Goal: Task Accomplishment & Management: Use online tool/utility

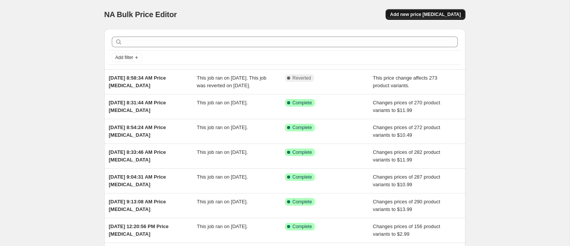
click at [450, 9] on button "Add new price [MEDICAL_DATA]" at bounding box center [426, 14] width 80 height 11
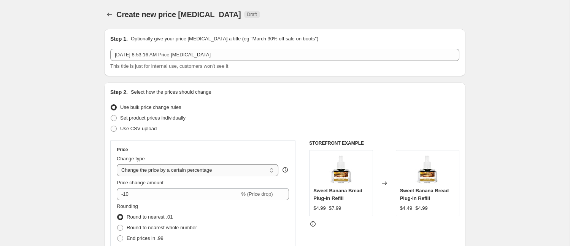
click at [183, 172] on select "Change the price to a certain amount Change the price by a certain amount Chang…" at bounding box center [198, 170] width 162 height 12
select select "to"
click at [117, 164] on select "Change the price to a certain amount Change the price by a certain amount Chang…" at bounding box center [198, 170] width 162 height 12
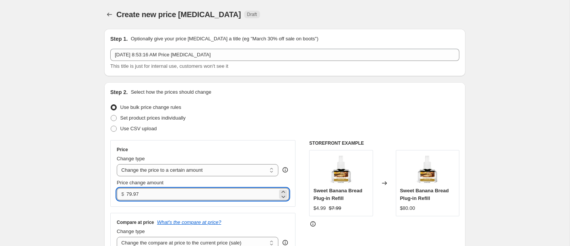
click at [155, 193] on input "79.97" at bounding box center [201, 194] width 151 height 12
click at [155, 193] on input "79.99" at bounding box center [201, 194] width 151 height 12
click at [155, 193] on input "79.97" at bounding box center [201, 194] width 151 height 12
click at [136, 194] on input "79.981299" at bounding box center [201, 194] width 151 height 12
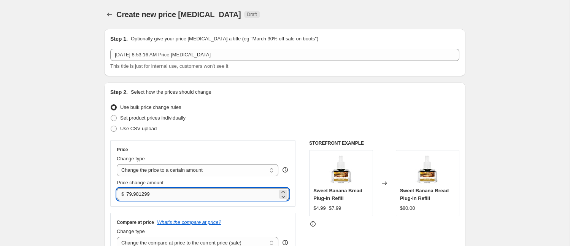
click at [136, 194] on input "79.981299" at bounding box center [201, 194] width 151 height 12
type input "12.99"
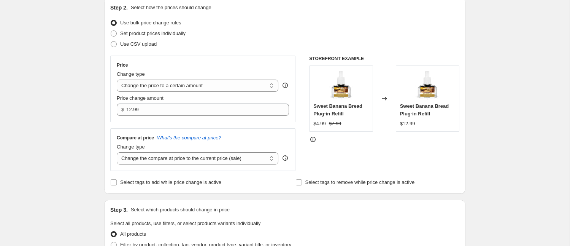
scroll to position [85, 0]
click at [145, 159] on select "Change the compare at price to the current price (sale) Change the compare at p…" at bounding box center [198, 158] width 162 height 12
select select "no_change"
click at [117, 152] on select "Change the compare at price to the current price (sale) Change the compare at p…" at bounding box center [198, 158] width 162 height 12
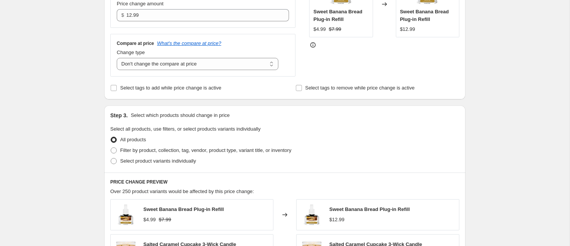
scroll to position [210, 0]
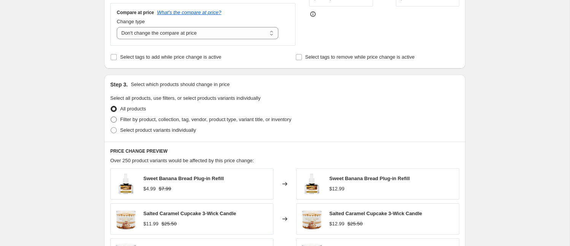
click at [151, 114] on label "Filter by product, collection, tag, vendor, product type, variant title, or inv…" at bounding box center [200, 119] width 181 height 11
click at [111, 116] on input "Filter by product, collection, tag, vendor, product type, variant title, or inv…" at bounding box center [111, 116] width 0 height 0
radio input "true"
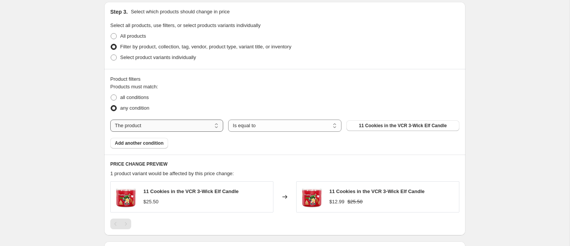
click at [180, 124] on select "The product The product's collection The product's tag The product's vendor The…" at bounding box center [166, 125] width 113 height 12
select select "collection"
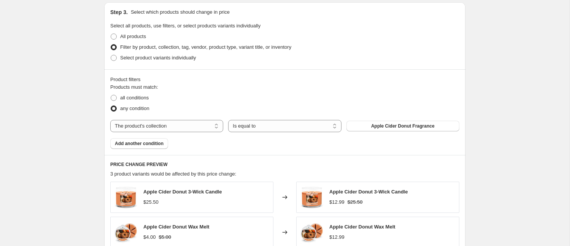
click at [376, 127] on span "Apple Cider Donut Fragrance" at bounding box center [403, 126] width 64 height 6
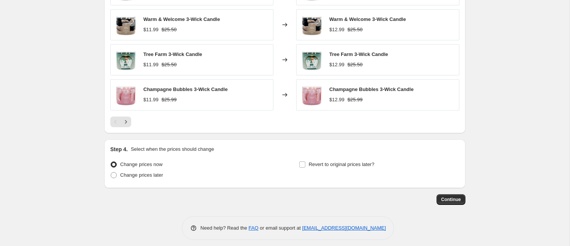
scroll to position [528, 0]
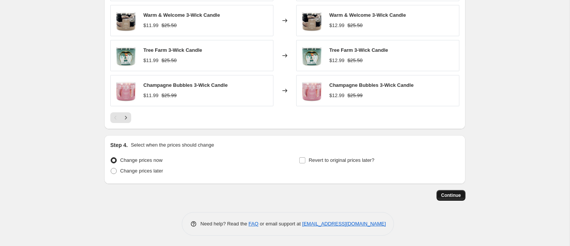
click at [450, 195] on span "Continue" at bounding box center [451, 195] width 20 height 6
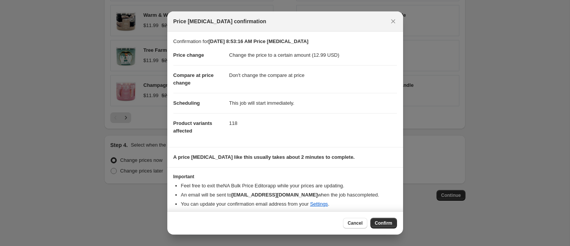
scroll to position [4, 0]
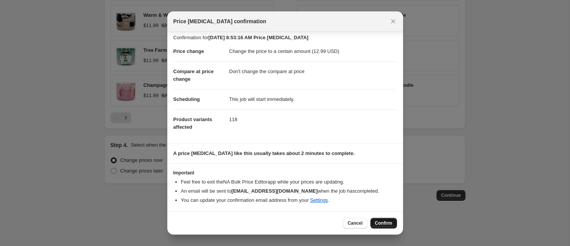
click at [386, 223] on span "Confirm" at bounding box center [383, 223] width 17 height 6
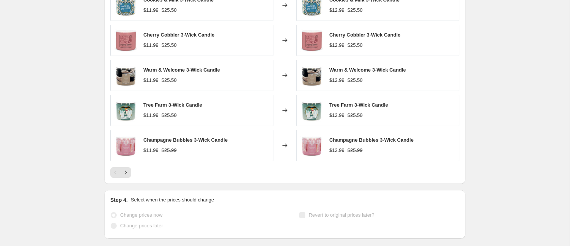
scroll to position [548, 0]
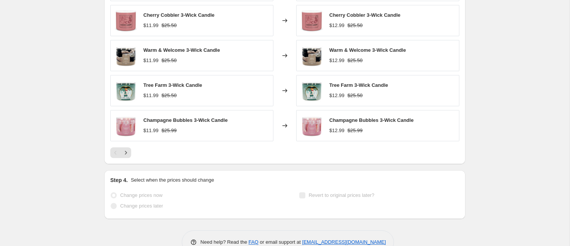
select select "no_change"
select select "collection"
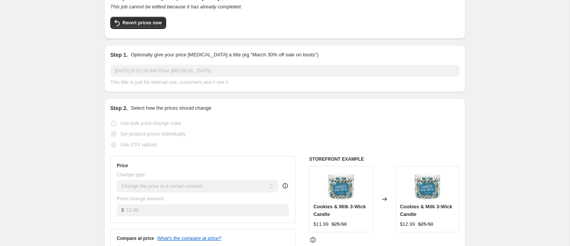
scroll to position [81, 0]
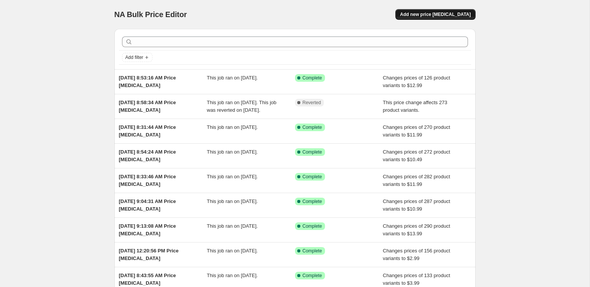
click at [429, 13] on span "Add new price [MEDICAL_DATA]" at bounding box center [435, 14] width 71 height 6
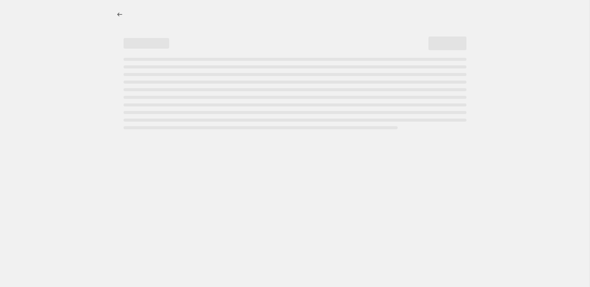
select select "percentage"
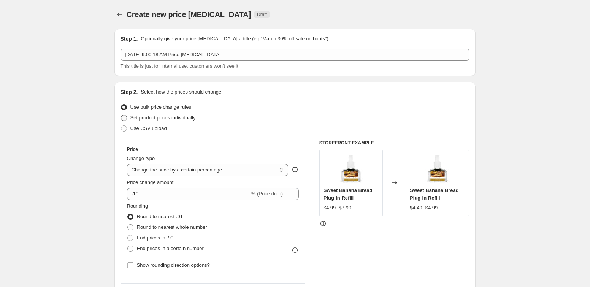
click at [130, 118] on label "Set product prices individually" at bounding box center [158, 118] width 75 height 11
click at [121, 115] on input "Set product prices individually" at bounding box center [121, 115] width 0 height 0
radio input "true"
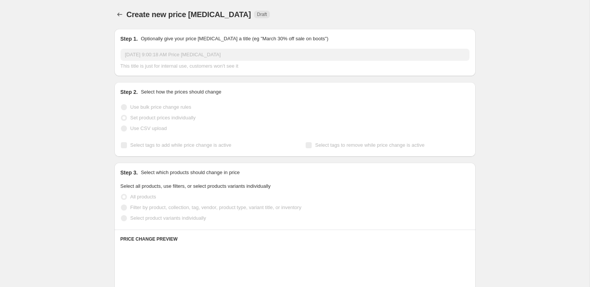
click at [127, 107] on label "Use bulk price change rules" at bounding box center [156, 107] width 71 height 11
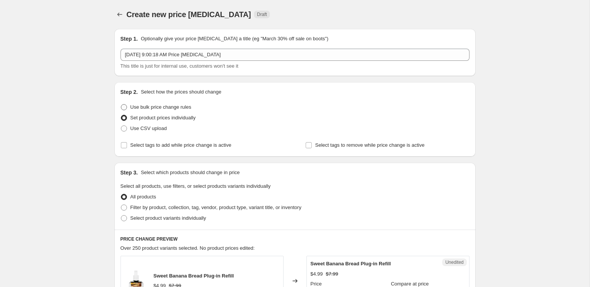
click at [126, 107] on span at bounding box center [124, 107] width 6 height 6
click at [121, 105] on input "Use bulk price change rules" at bounding box center [121, 104] width 0 height 0
radio input "true"
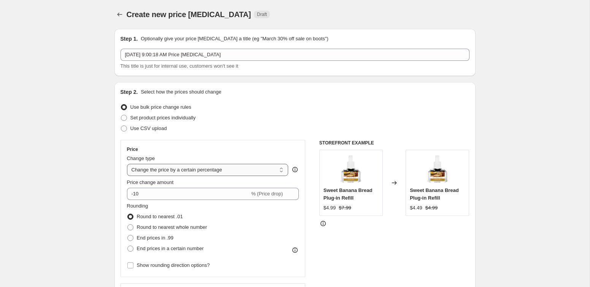
click at [181, 173] on select "Change the price to a certain amount Change the price by a certain amount Chang…" at bounding box center [208, 170] width 162 height 12
select select "to"
click at [127, 164] on select "Change the price to a certain amount Change the price by a certain amount Chang…" at bounding box center [208, 170] width 162 height 12
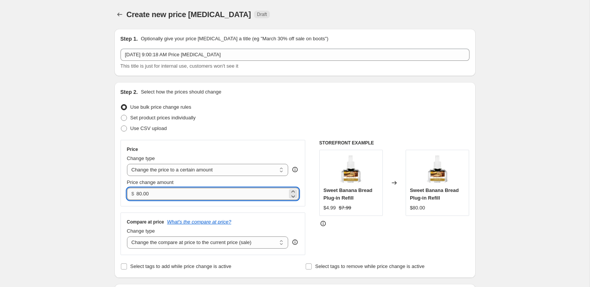
click at [166, 195] on input "80.00" at bounding box center [212, 194] width 151 height 12
type input "12.99"
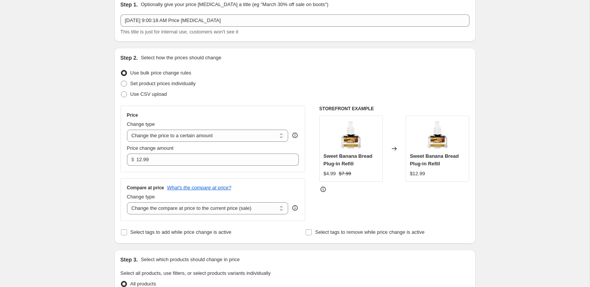
scroll to position [38, 0]
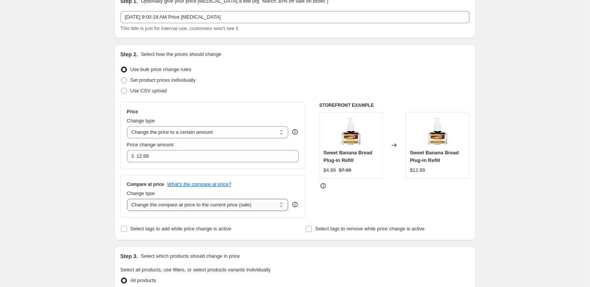
click at [164, 203] on select "Change the compare at price to the current price (sale) Change the compare at p…" at bounding box center [208, 205] width 162 height 12
select select "no_change"
click at [127, 199] on select "Change the compare at price to the current price (sale) Change the compare at p…" at bounding box center [208, 205] width 162 height 12
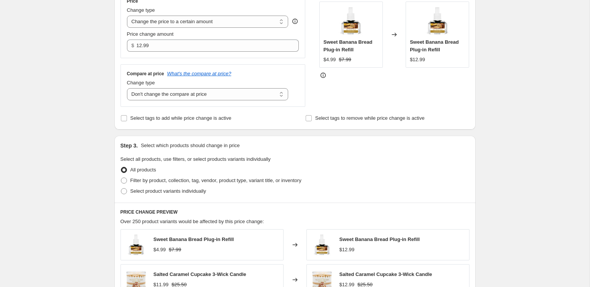
scroll to position [149, 0]
click at [124, 183] on span at bounding box center [124, 179] width 7 height 7
click at [121, 177] on input "Filter by product, collection, tag, vendor, product type, variant title, or inv…" at bounding box center [121, 177] width 0 height 0
radio input "true"
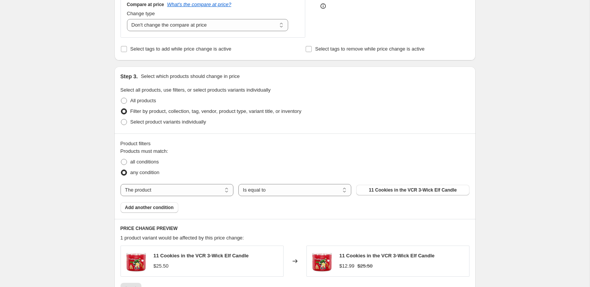
scroll to position [229, 0]
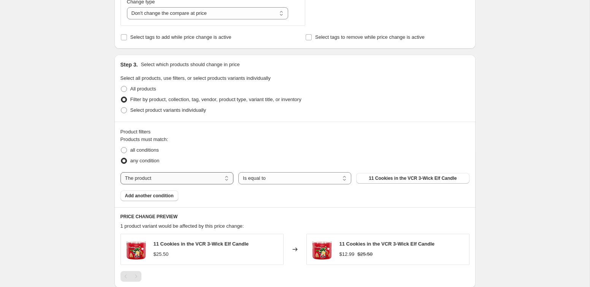
click at [176, 180] on select "The product The product's collection The product's tag The product's vendor The…" at bounding box center [177, 178] width 113 height 12
select select "collection"
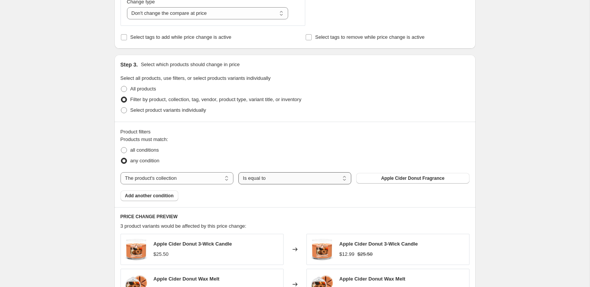
click at [288, 180] on select "Is equal to Is not equal to" at bounding box center [294, 178] width 113 height 12
select select "not_equal"
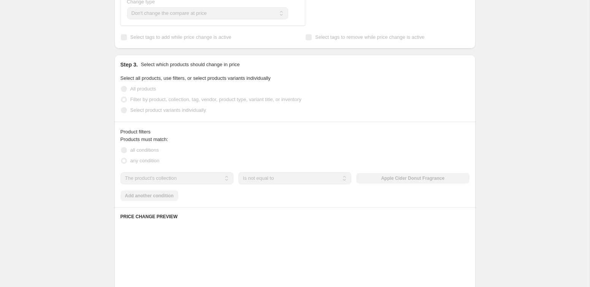
click at [398, 180] on div "The product The product's collection The product's tag The product's vendor The…" at bounding box center [295, 178] width 349 height 12
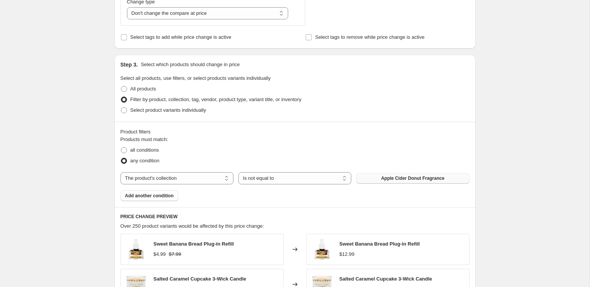
click at [393, 180] on span "Apple Cider Donut Fragrance" at bounding box center [413, 178] width 64 height 6
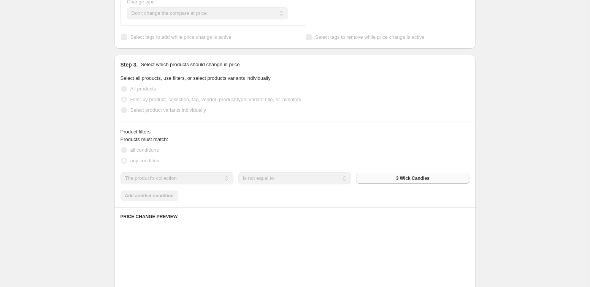
scroll to position [487, 0]
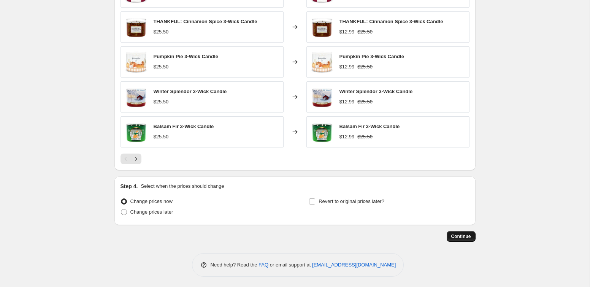
click at [467, 235] on span "Continue" at bounding box center [461, 237] width 20 height 6
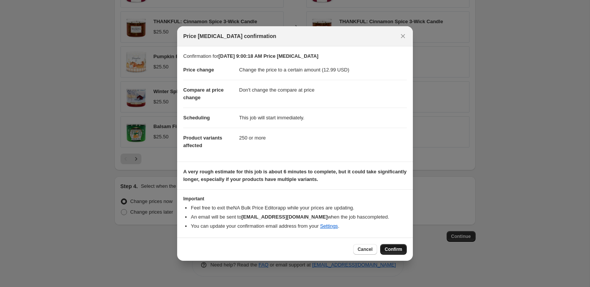
click at [394, 248] on span "Confirm" at bounding box center [393, 249] width 17 height 6
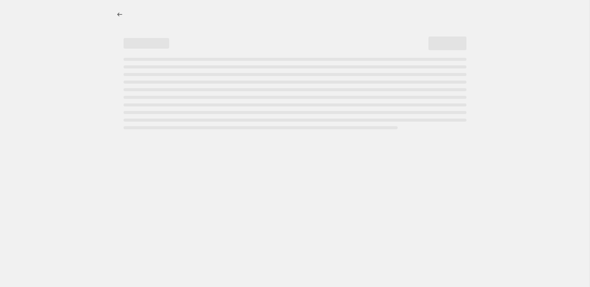
select select "no_change"
select select "not_equal"
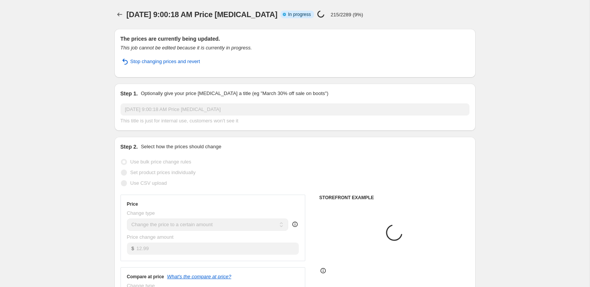
select select "collection"
